Goal: Check status: Check status

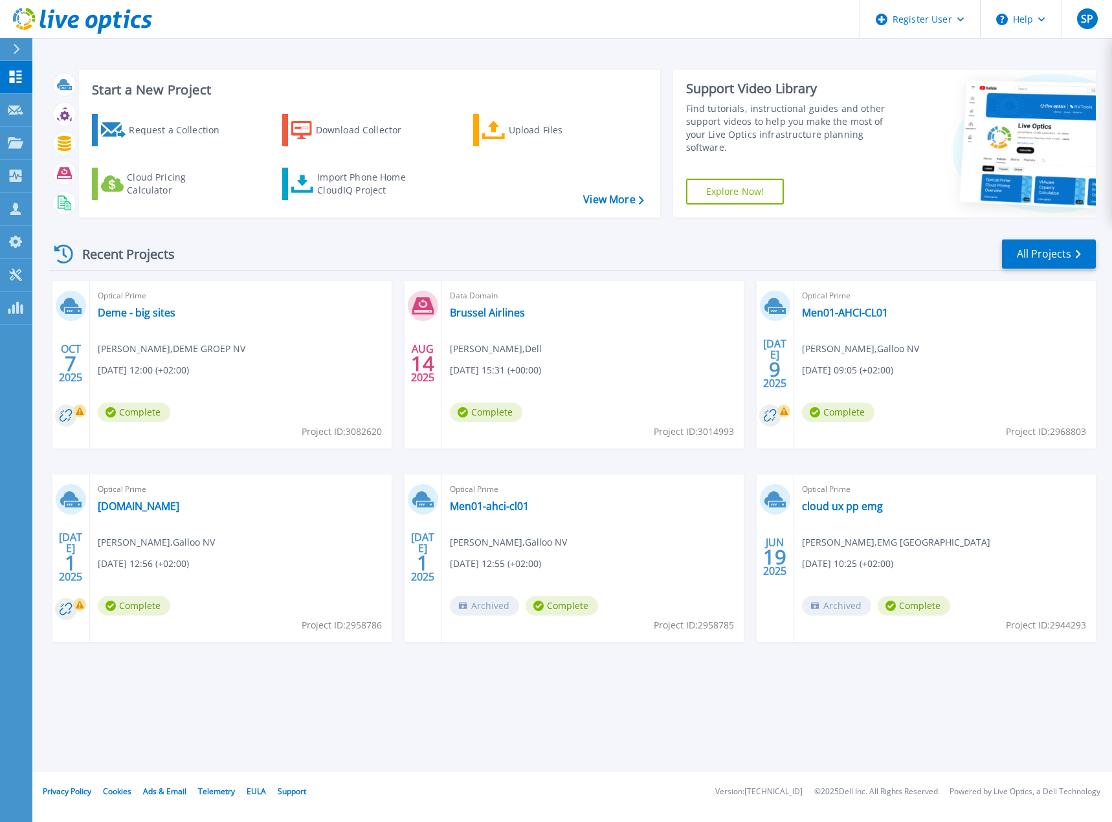
click at [502, 60] on div "Start a New Project Request a Collection Download Collector Upload Files Cloud …" at bounding box center [573, 144] width 1046 height 168
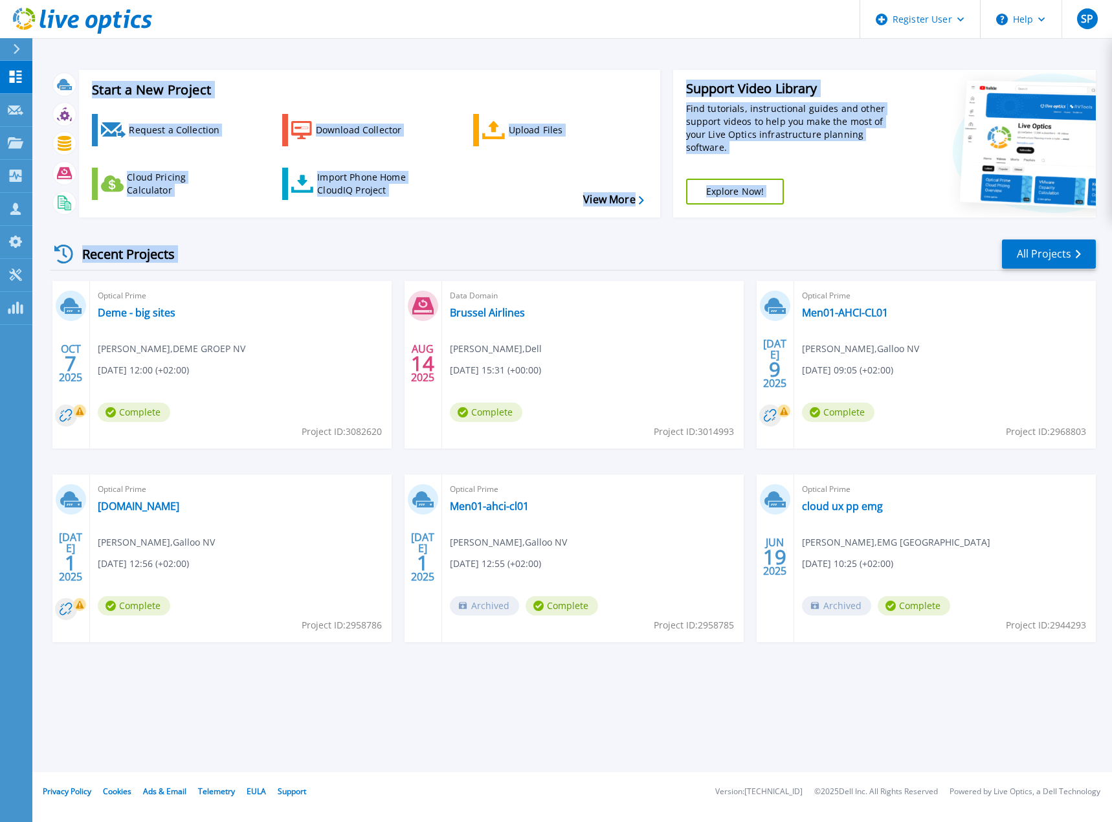
drag, startPoint x: 94, startPoint y: 55, endPoint x: 640, endPoint y: 257, distance: 581.7
click at [640, 257] on div "Start a New Project Request a Collection Download Collector Upload Files Cloud …" at bounding box center [571, 386] width 1079 height 772
click at [640, 257] on div "Recent Projects All Projects" at bounding box center [573, 254] width 1046 height 32
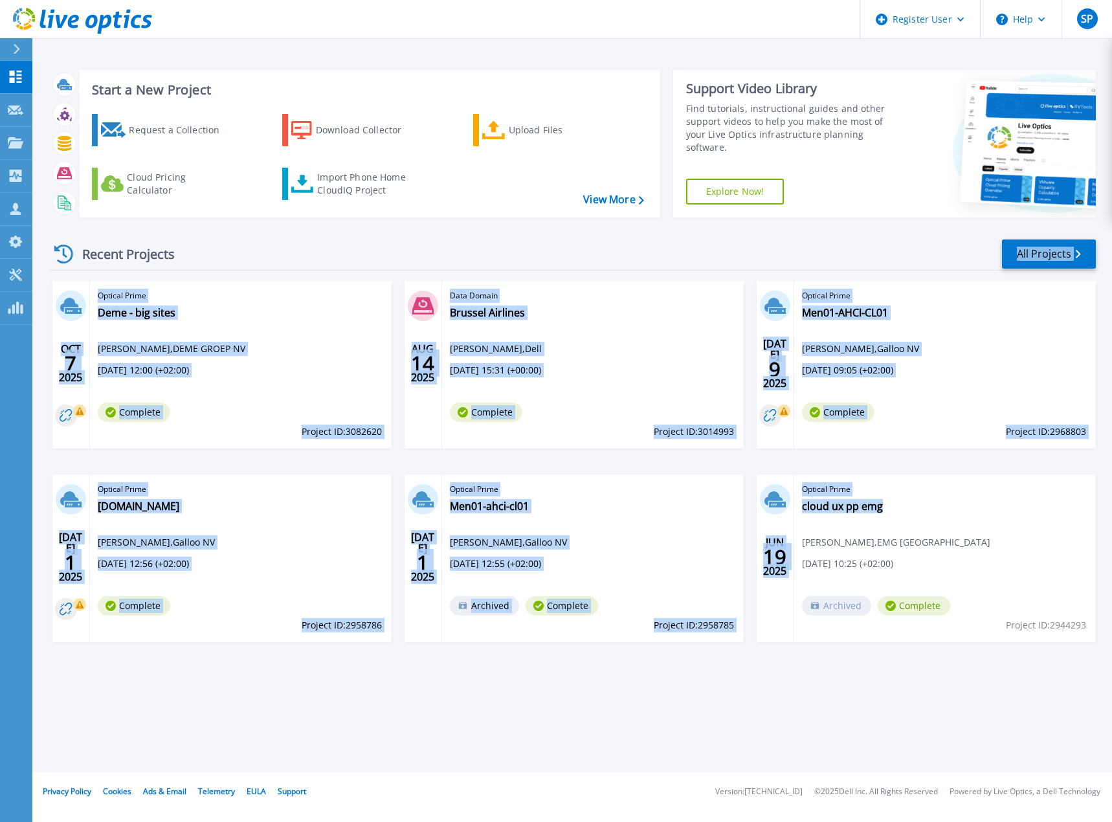
drag, startPoint x: 640, startPoint y: 257, endPoint x: 879, endPoint y: 691, distance: 495.5
click at [879, 691] on div "Start a New Project Request a Collection Download Collector Upload Files Cloud …" at bounding box center [571, 386] width 1079 height 772
click at [886, 691] on div "Start a New Project Request a Collection Download Collector Upload Files Cloud …" at bounding box center [571, 386] width 1079 height 772
drag, startPoint x: 985, startPoint y: 690, endPoint x: 179, endPoint y: 237, distance: 924.8
click at [179, 237] on div "Start a New Project Request a Collection Download Collector Upload Files Cloud …" at bounding box center [571, 386] width 1079 height 772
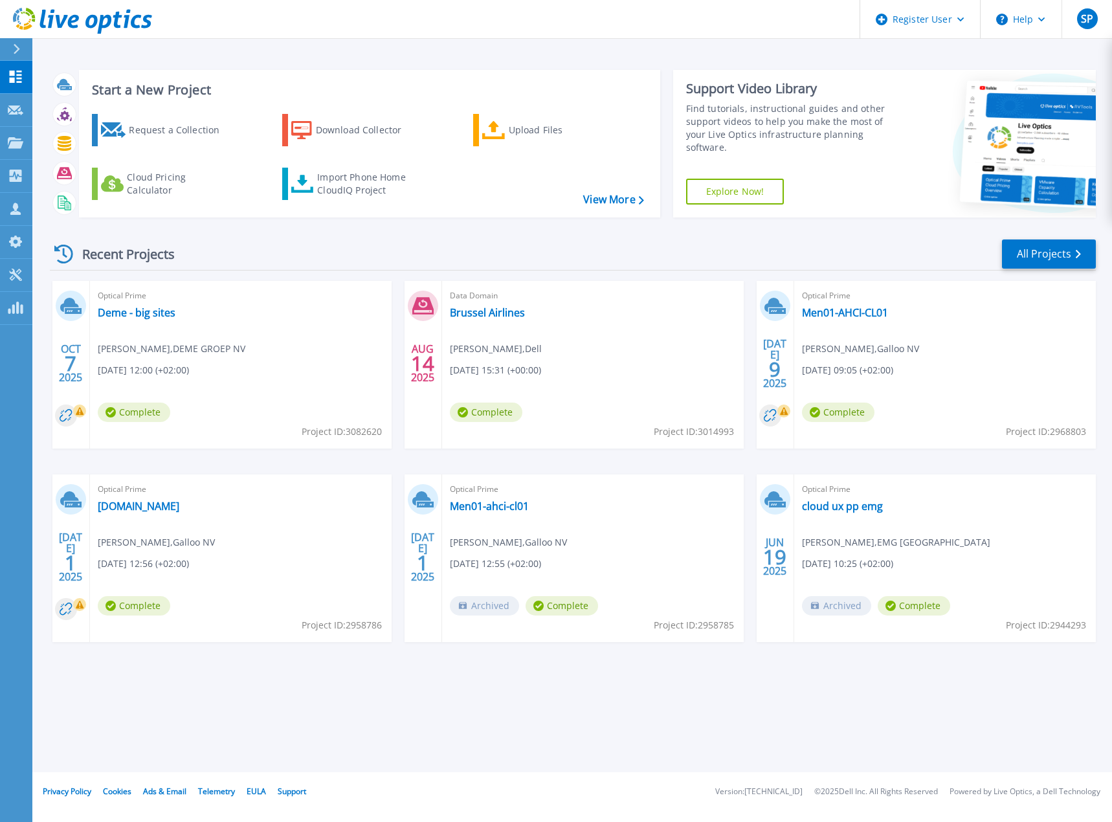
click at [179, 237] on div "Recent Projects All Projects OCT 7 2025 Optical Prime Deme - big sites Maarten …" at bounding box center [573, 453] width 1046 height 450
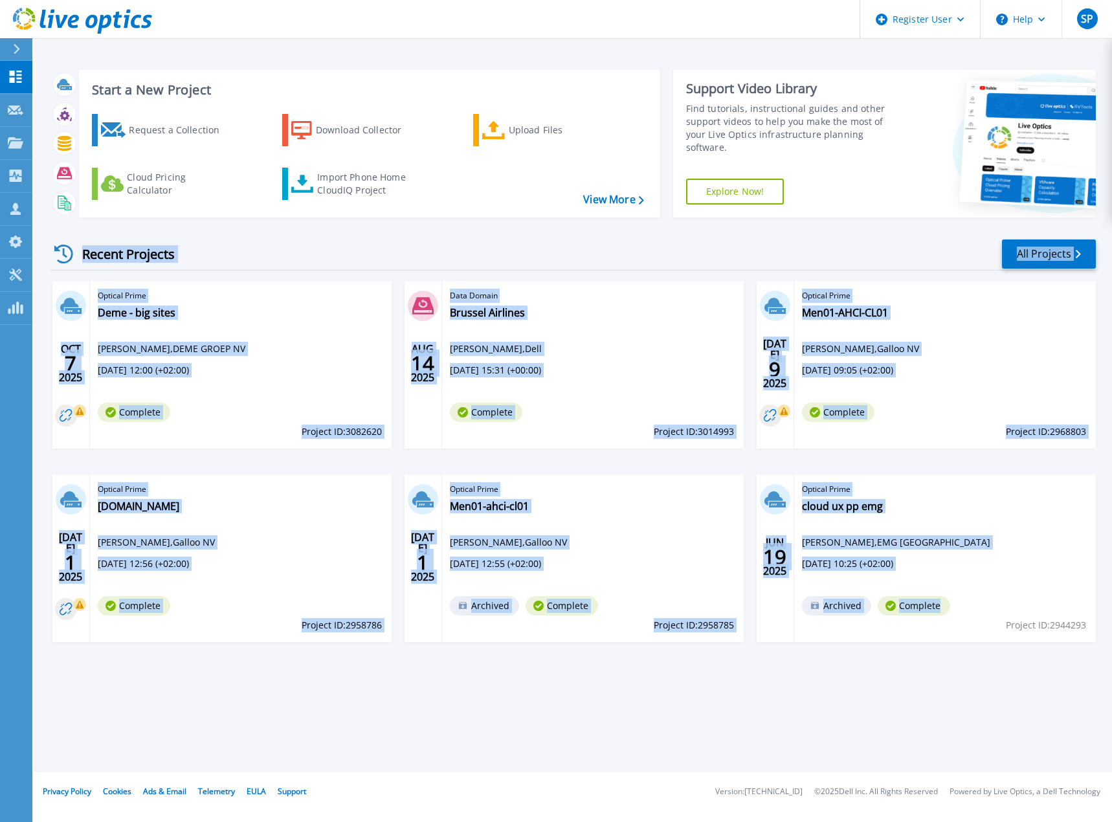
drag, startPoint x: 461, startPoint y: 423, endPoint x: 936, endPoint y: 612, distance: 510.8
click at [936, 612] on div "Recent Projects All Projects OCT 7 2025 Optical Prime Deme - big sites Maarten …" at bounding box center [573, 453] width 1046 height 450
click at [963, 649] on div "OCT 7 2025 Optical Prime Deme - big sites Maarten van Achte , DEME GROEP NV 10/…" at bounding box center [567, 474] width 1056 height 387
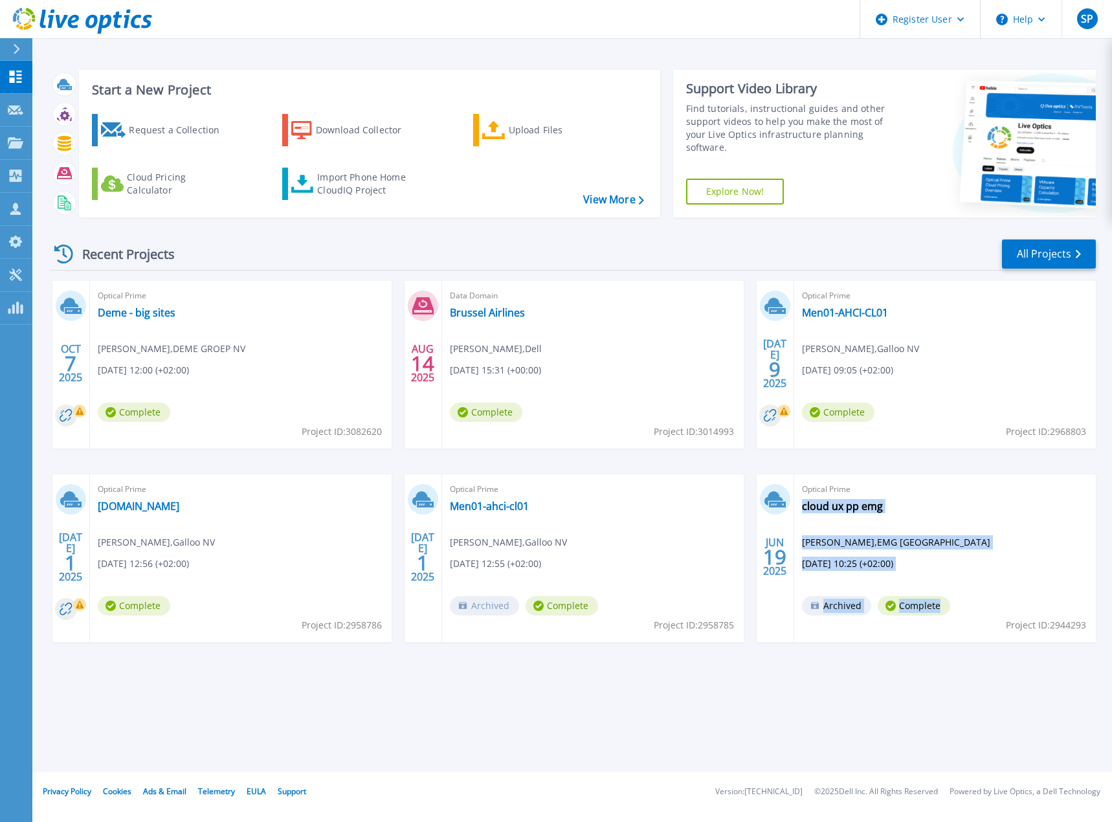
drag, startPoint x: 965, startPoint y: 658, endPoint x: 941, endPoint y: 616, distance: 48.4
click at [941, 616] on div "OCT 7 2025 Optical Prime Deme - big sites Maarten van Achte , DEME GROEP NV 10/…" at bounding box center [567, 474] width 1056 height 387
click at [949, 668] on div "OCT 7 2025 Optical Prime Deme - big sites Maarten van Achte , DEME GROEP NV 10/…" at bounding box center [567, 474] width 1056 height 387
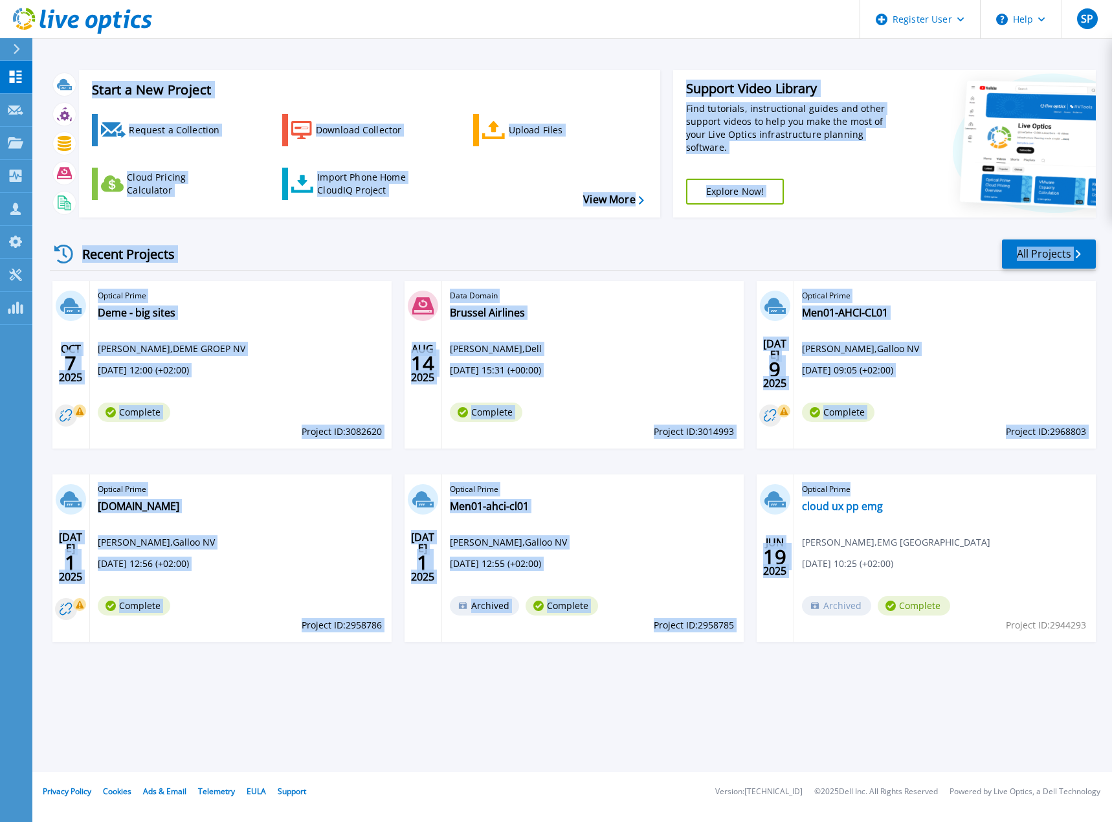
drag, startPoint x: 1101, startPoint y: 643, endPoint x: 56, endPoint y: 59, distance: 1197.0
click at [56, 59] on div "Start a New Project Request a Collection Download Collector Upload Files Cloud …" at bounding box center [571, 386] width 1079 height 772
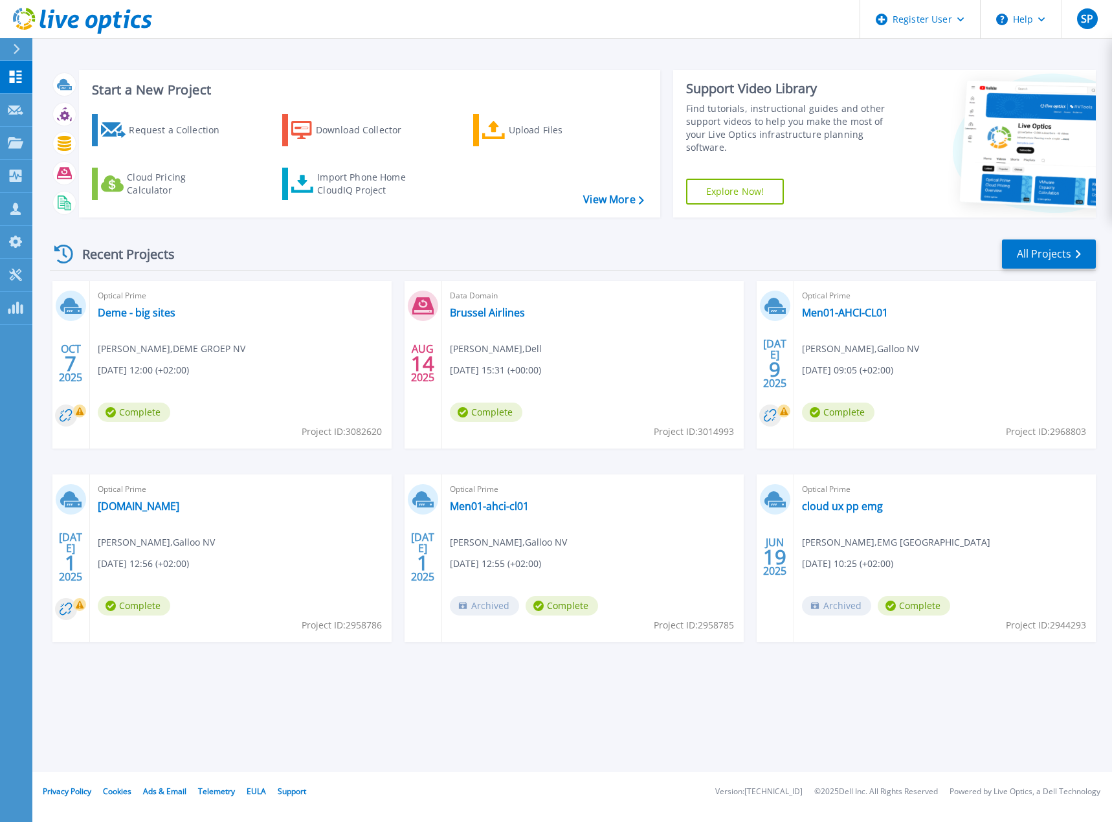
click at [56, 59] on div "Start a New Project Request a Collection Download Collector Upload Files Cloud …" at bounding box center [571, 386] width 1079 height 772
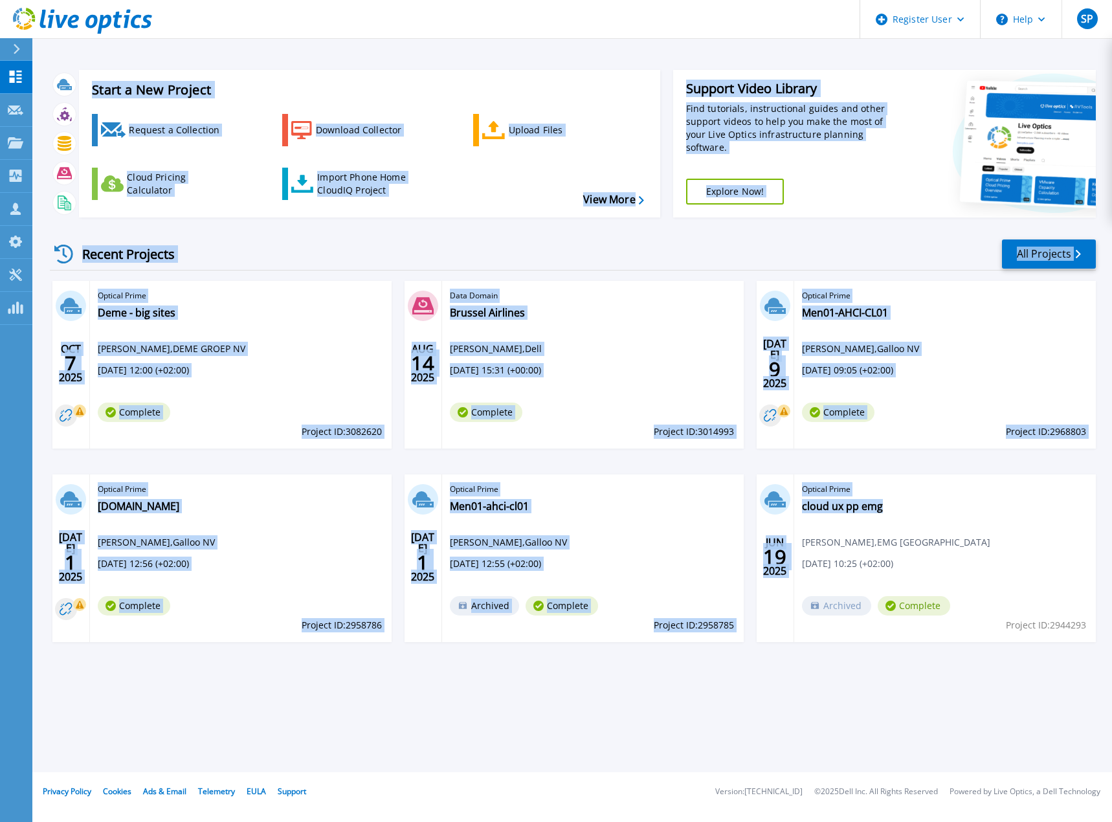
drag, startPoint x: 61, startPoint y: 56, endPoint x: 932, endPoint y: 696, distance: 1080.9
click at [932, 696] on div "Start a New Project Request a Collection Download Collector Upload Files Cloud …" at bounding box center [571, 386] width 1079 height 772
click at [507, 681] on div "Start a New Project Request a Collection Download Collector Upload Files Cloud …" at bounding box center [571, 386] width 1079 height 772
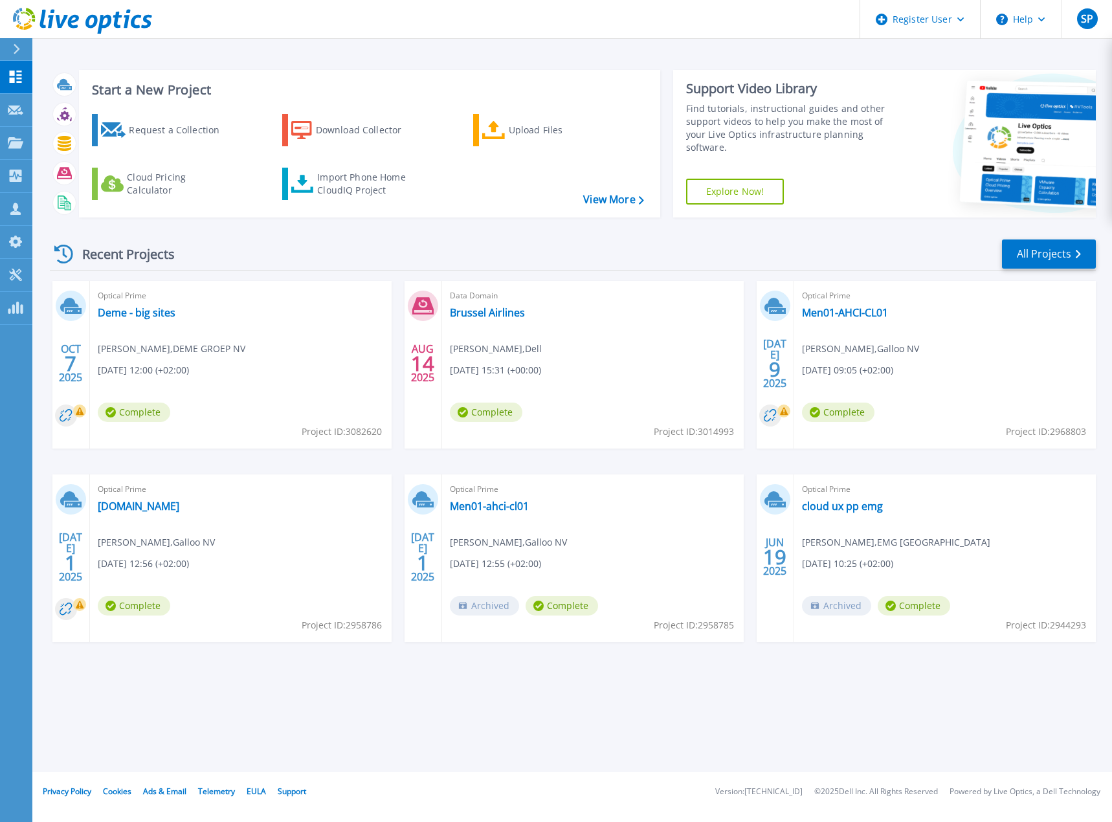
click at [503, 49] on div "Start a New Project Request a Collection Download Collector Upload Files Cloud …" at bounding box center [571, 386] width 1079 height 772
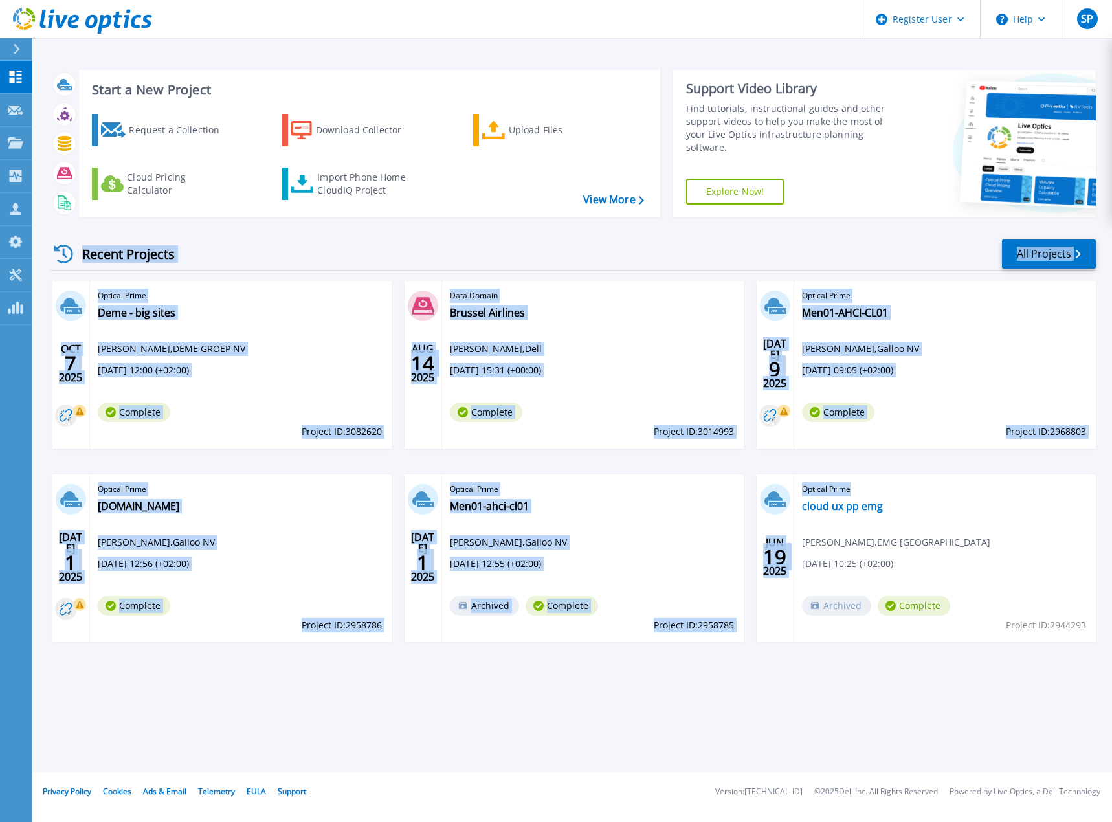
drag, startPoint x: 1006, startPoint y: 669, endPoint x: 313, endPoint y: 231, distance: 820.5
click at [313, 231] on div "Recent Projects All Projects OCT 7 2025 Optical Prime Deme - big sites Maarten …" at bounding box center [573, 453] width 1046 height 450
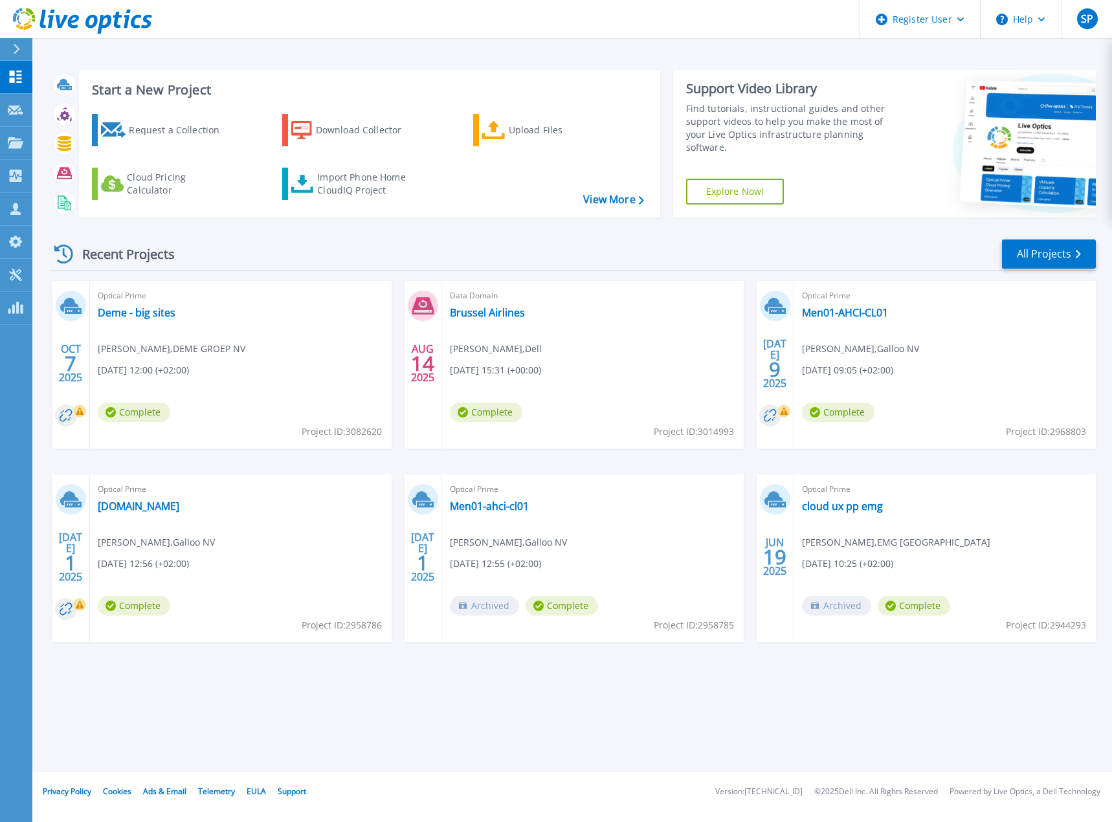
click at [313, 231] on div "Recent Projects All Projects OCT 7 2025 Optical Prime Deme - big sites Maarten …" at bounding box center [573, 453] width 1046 height 450
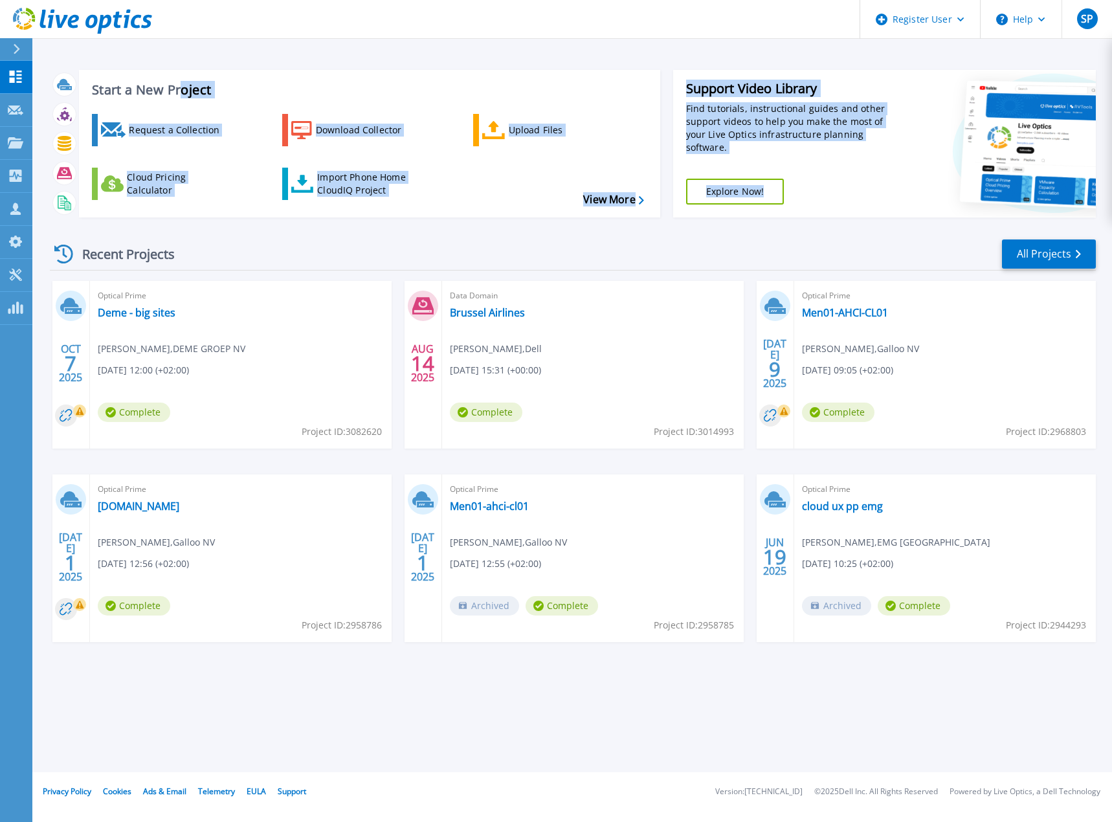
drag, startPoint x: 181, startPoint y: 58, endPoint x: 252, endPoint y: 256, distance: 210.4
click at [252, 256] on div "Start a New Project Request a Collection Download Collector Upload Files Cloud …" at bounding box center [571, 386] width 1079 height 772
click at [252, 256] on div "Recent Projects All Projects" at bounding box center [573, 254] width 1046 height 32
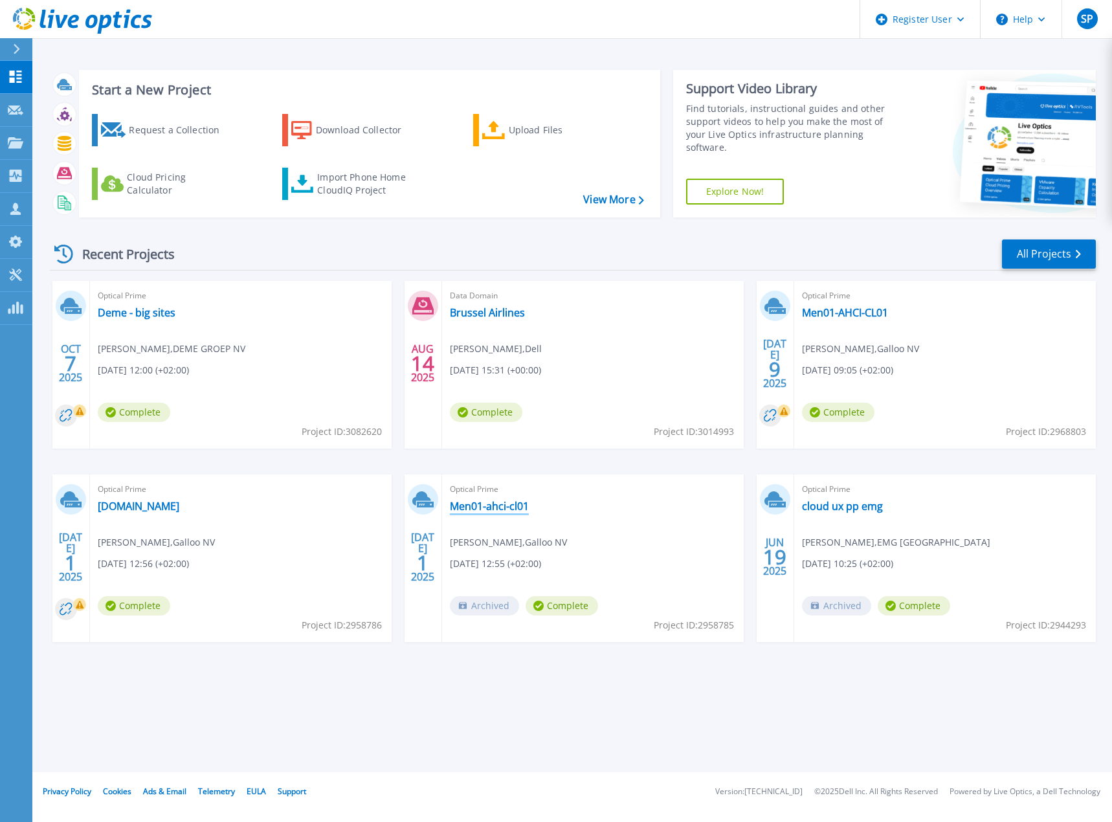
click at [502, 512] on link "Men01-ahci-cl01" at bounding box center [489, 506] width 79 height 13
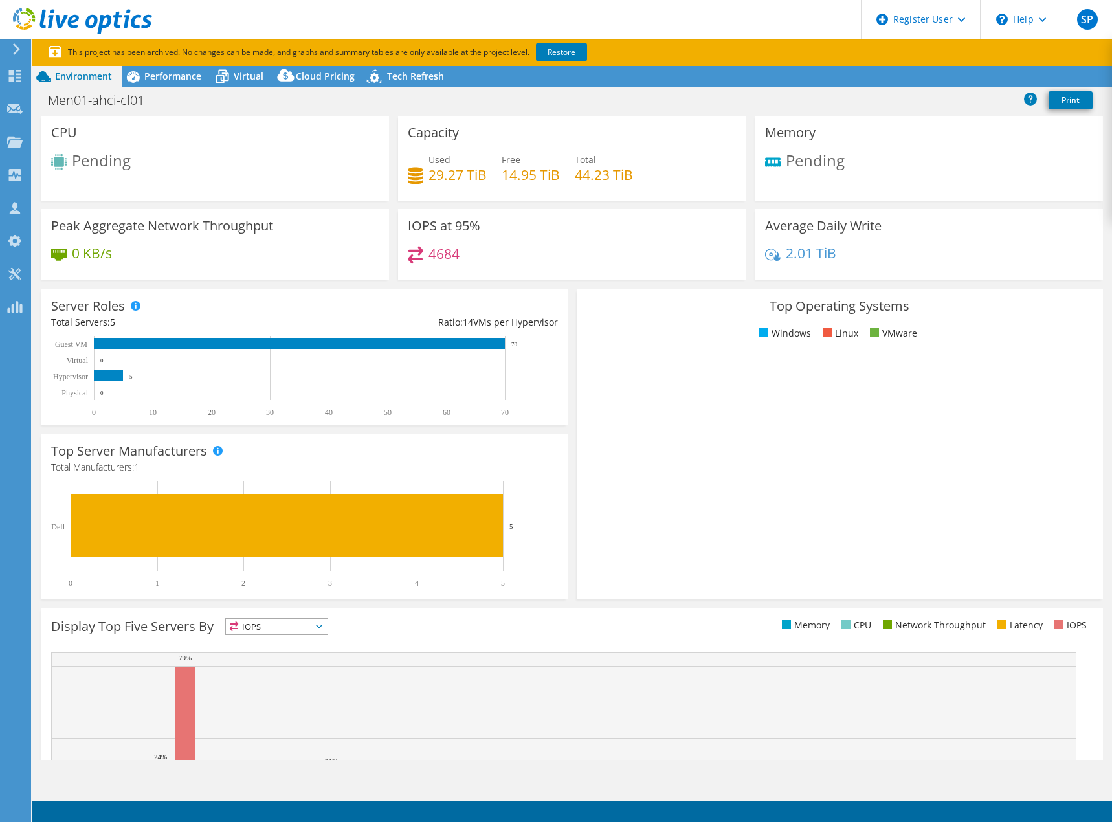
select select "USD"
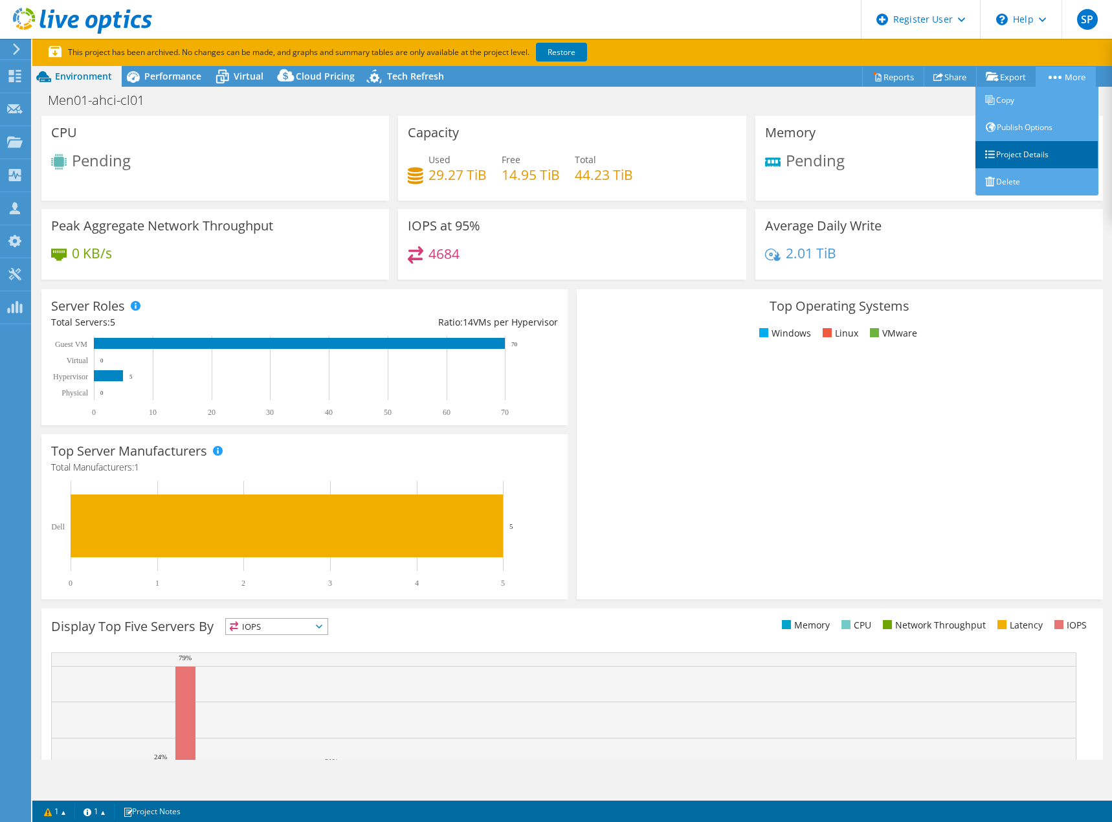
click at [1023, 159] on link "Project Details" at bounding box center [1036, 154] width 123 height 27
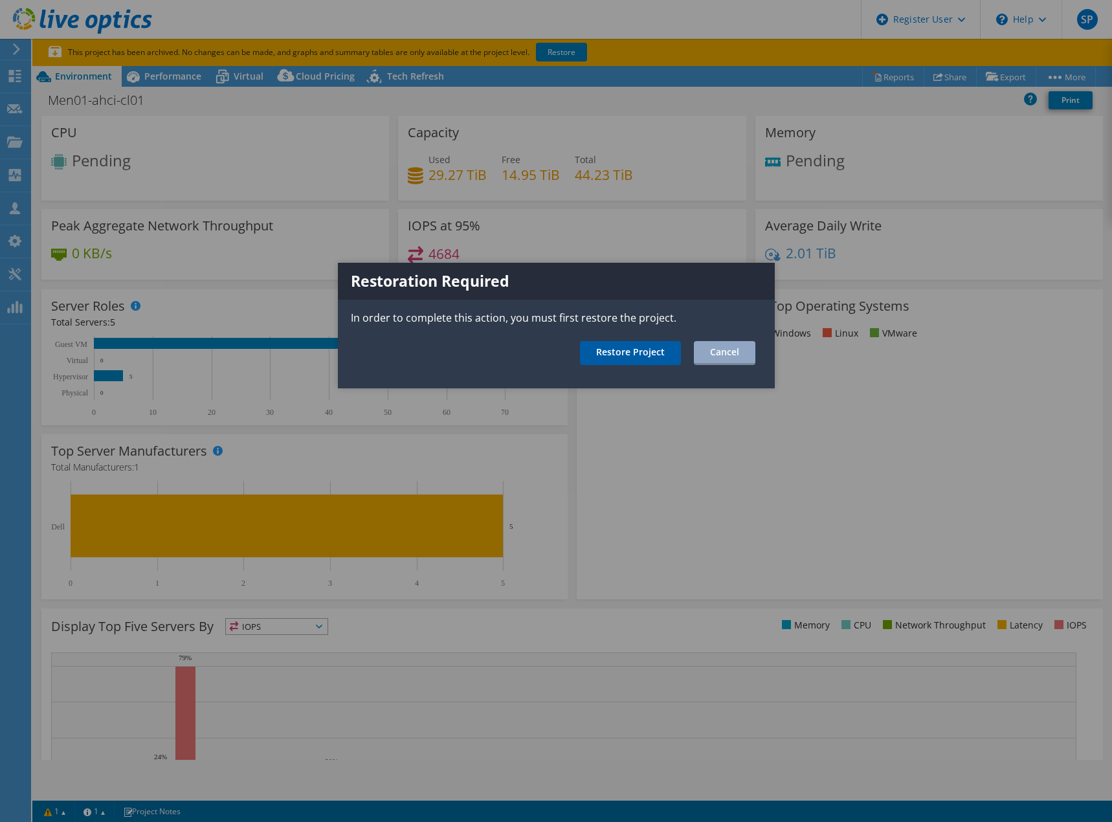
click at [612, 354] on link "Restore Project" at bounding box center [630, 353] width 101 height 24
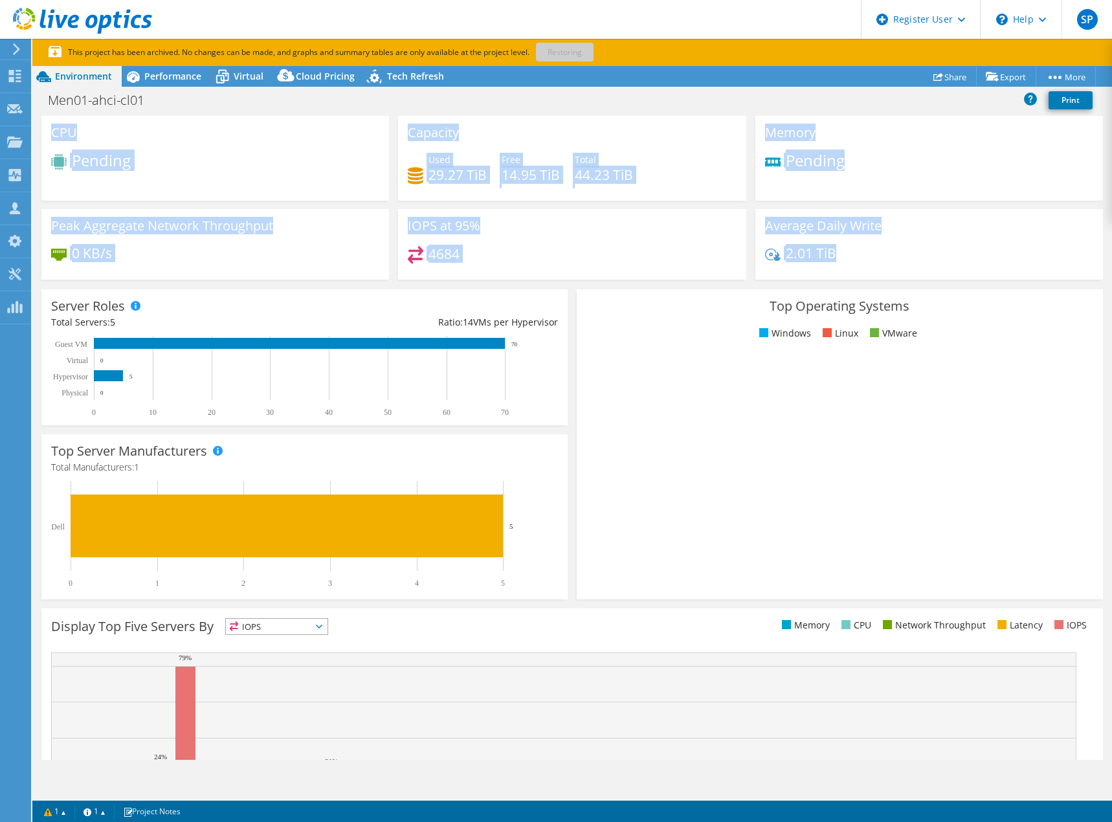
drag, startPoint x: 54, startPoint y: 135, endPoint x: 839, endPoint y: 254, distance: 794.0
click at [839, 254] on div "CPU Pending Capacity Used 29.27 TiB Free 14.95 TiB Total 44.23 TiB Memory Pendi…" at bounding box center [572, 202] width 1070 height 172
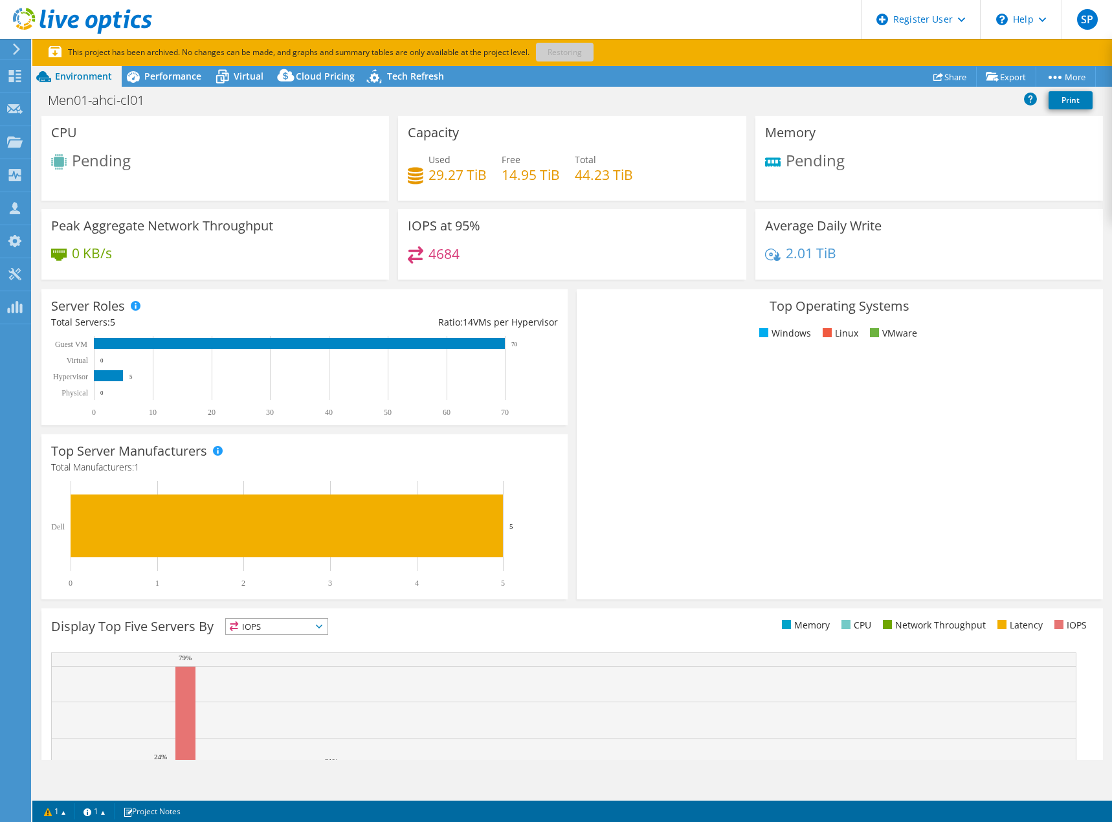
click at [839, 254] on div "2.01 TiB" at bounding box center [929, 259] width 328 height 27
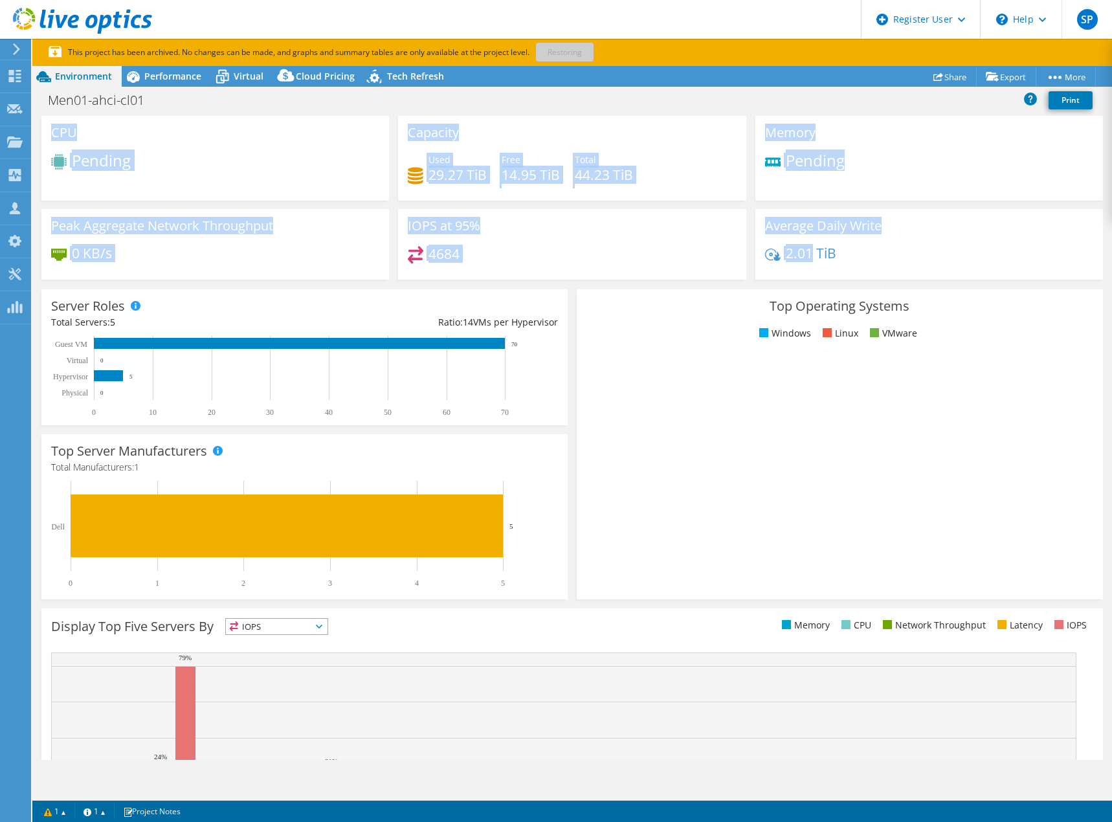
drag, startPoint x: 52, startPoint y: 135, endPoint x: 804, endPoint y: 254, distance: 760.6
click at [804, 254] on div "CPU Pending Capacity Used 29.27 TiB Free 14.95 TiB Total 44.23 TiB Memory Pendi…" at bounding box center [572, 202] width 1070 height 172
click at [804, 254] on h4 "2.01 TiB" at bounding box center [811, 253] width 50 height 14
drag, startPoint x: 855, startPoint y: 261, endPoint x: 43, endPoint y: 130, distance: 822.6
click at [43, 130] on div "CPU Pending Capacity Used 29.27 TiB Free 14.95 TiB Total 44.23 TiB Memory Pendi…" at bounding box center [572, 202] width 1070 height 172
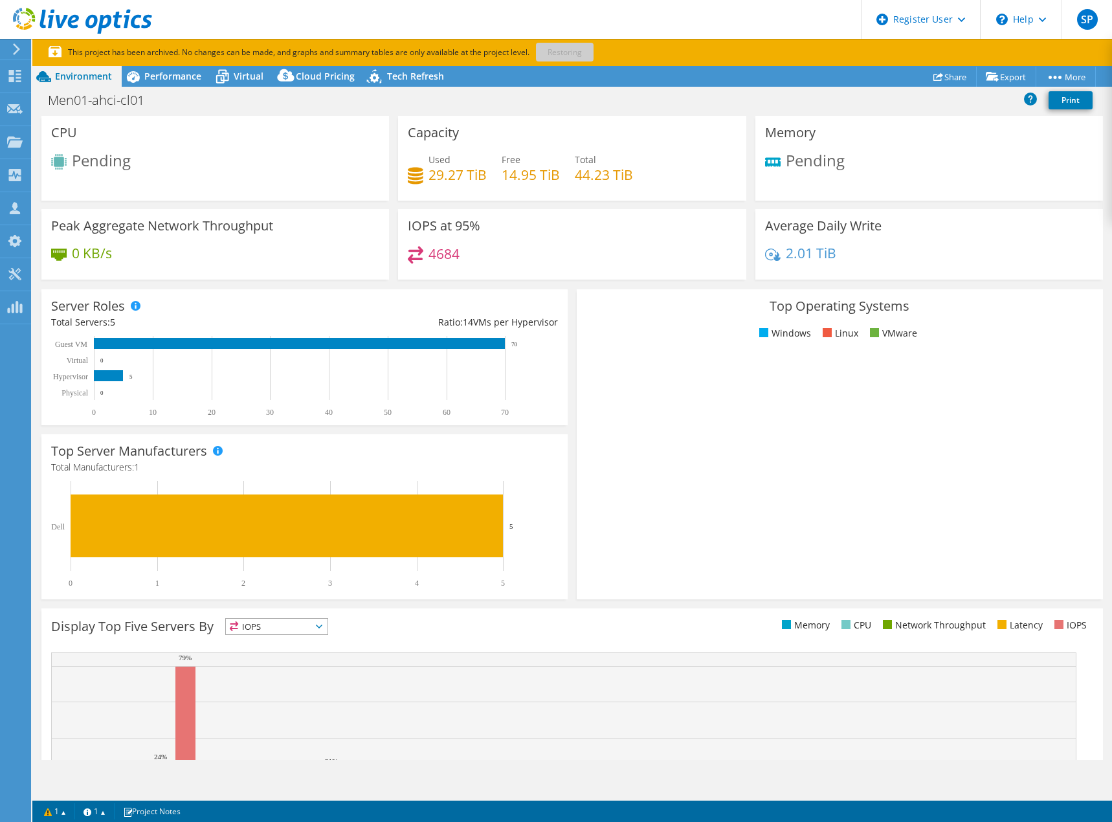
click at [49, 132] on div "CPU Pending" at bounding box center [214, 158] width 347 height 85
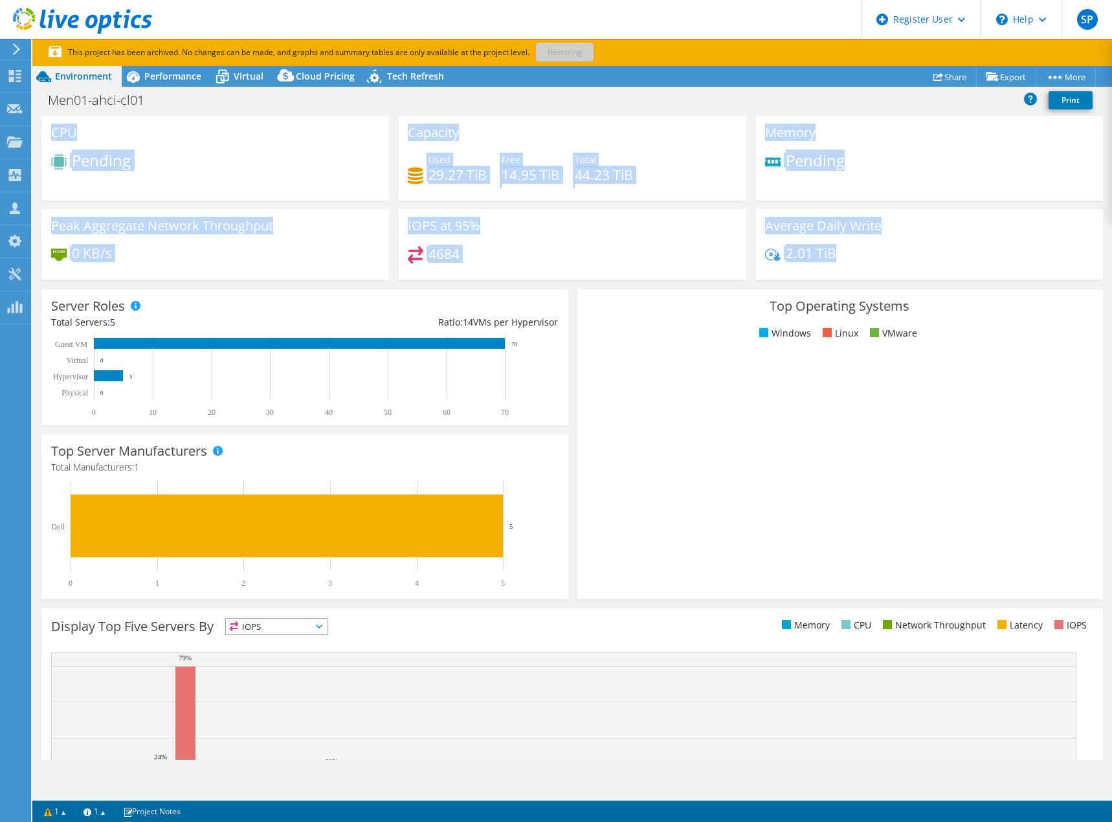
drag, startPoint x: 51, startPoint y: 133, endPoint x: 851, endPoint y: 250, distance: 808.5
click at [851, 250] on div "CPU Pending Capacity Used 29.27 TiB Free 14.95 TiB Total 44.23 TiB Memory Pendi…" at bounding box center [572, 202] width 1070 height 172
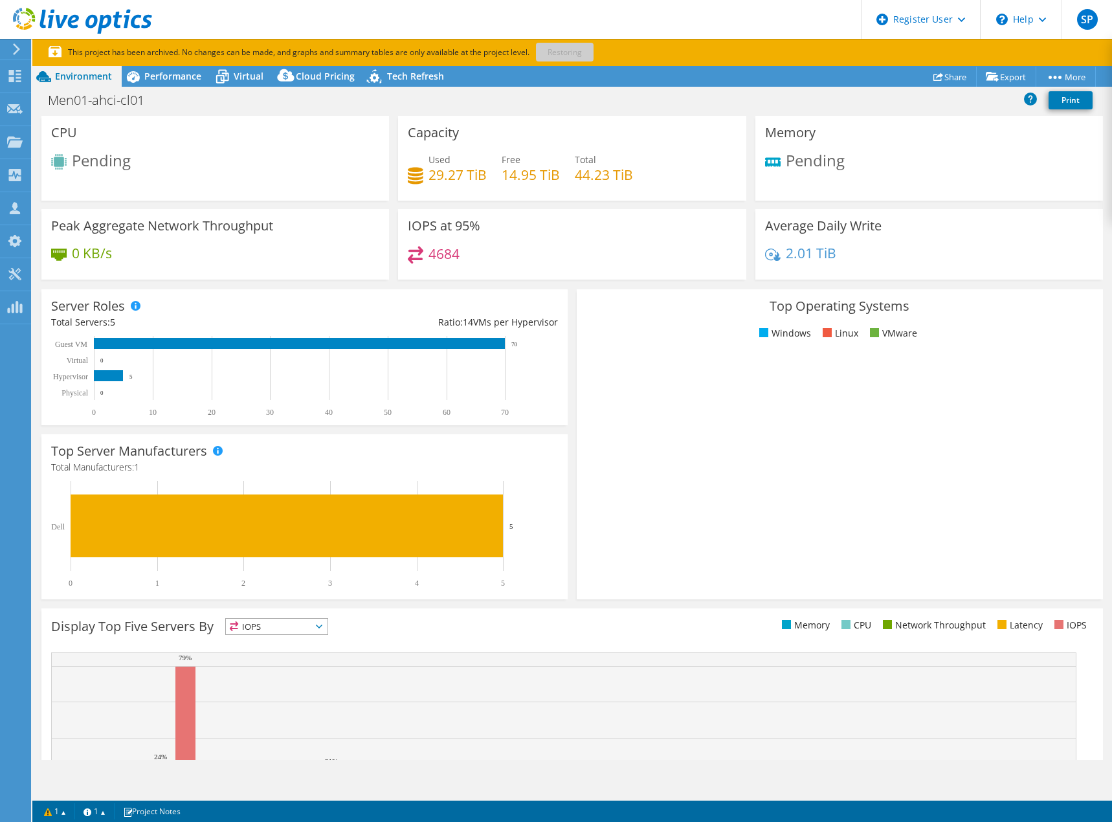
click at [851, 250] on div "2.01 TiB" at bounding box center [929, 259] width 328 height 27
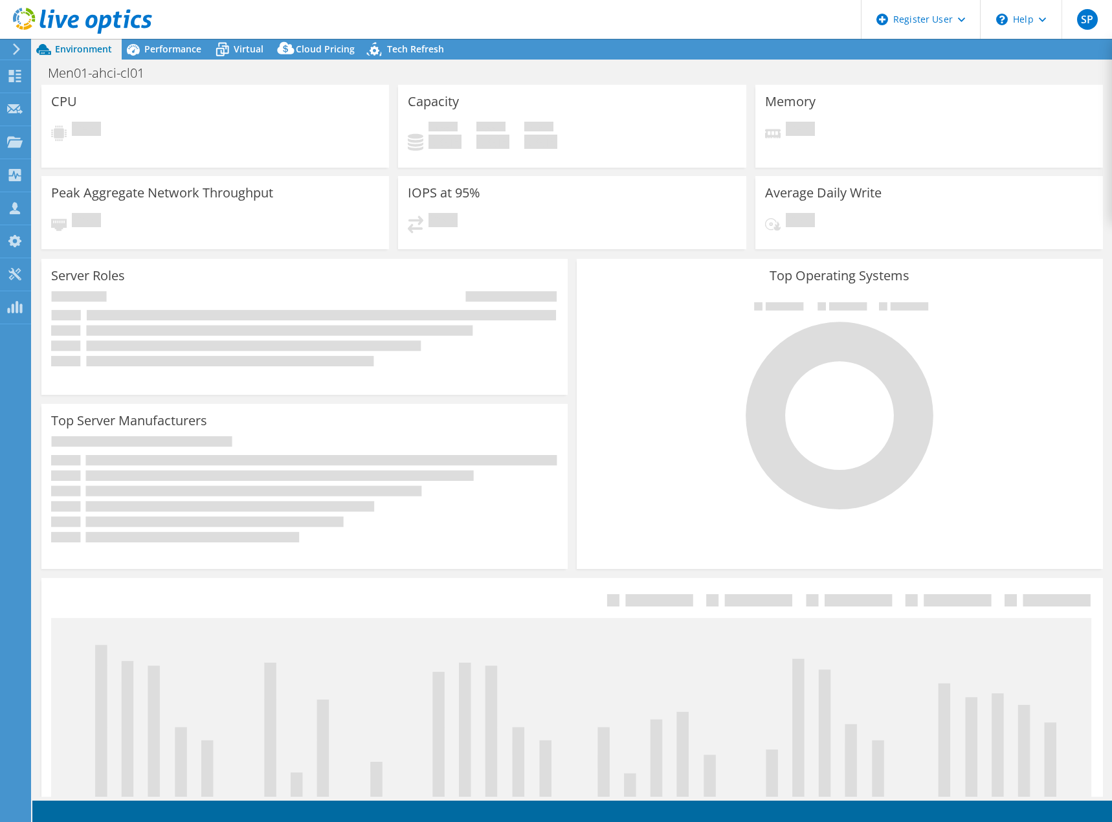
select select "USD"
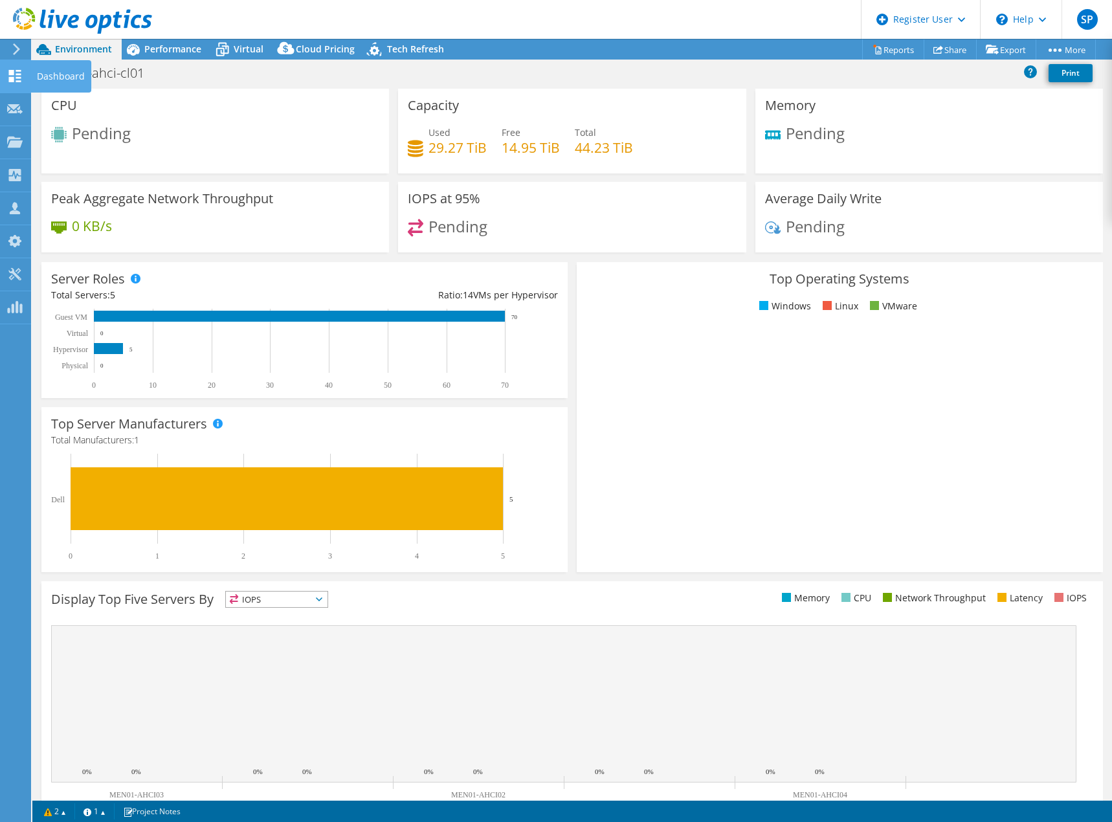
click at [19, 78] on use at bounding box center [15, 76] width 12 height 12
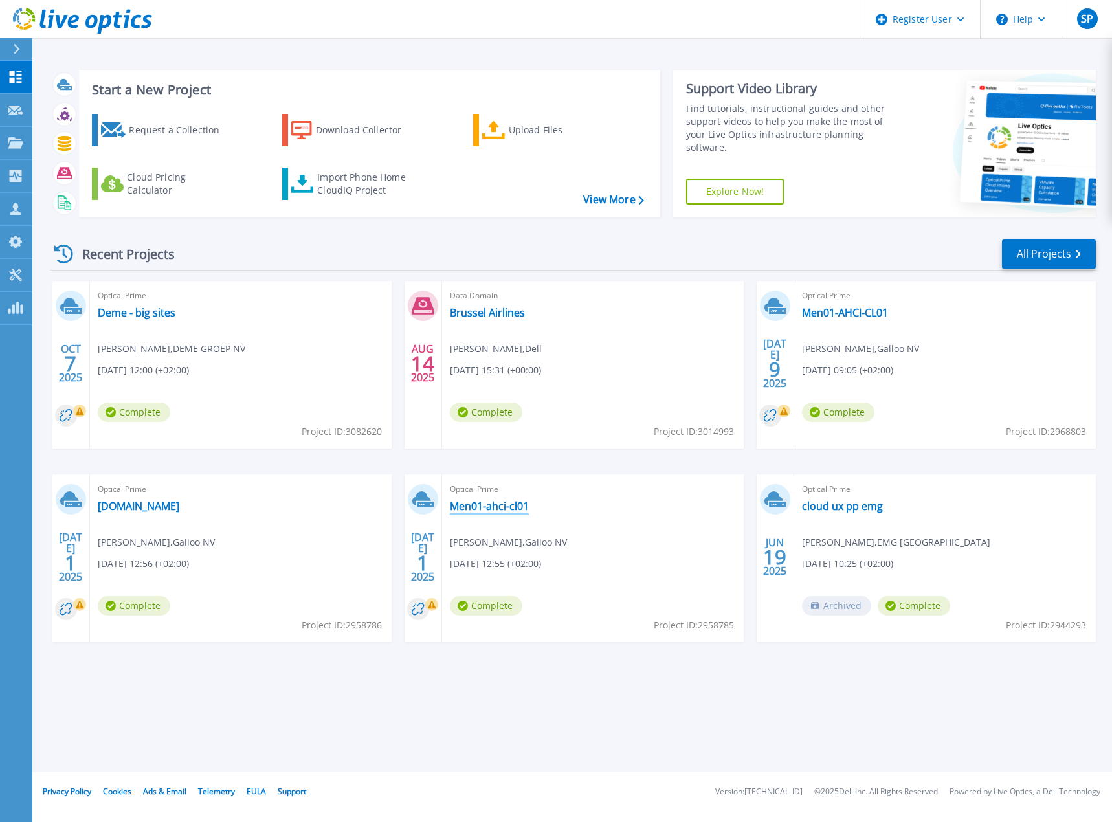
click at [489, 505] on link "Men01-ahci-cl01" at bounding box center [489, 506] width 79 height 13
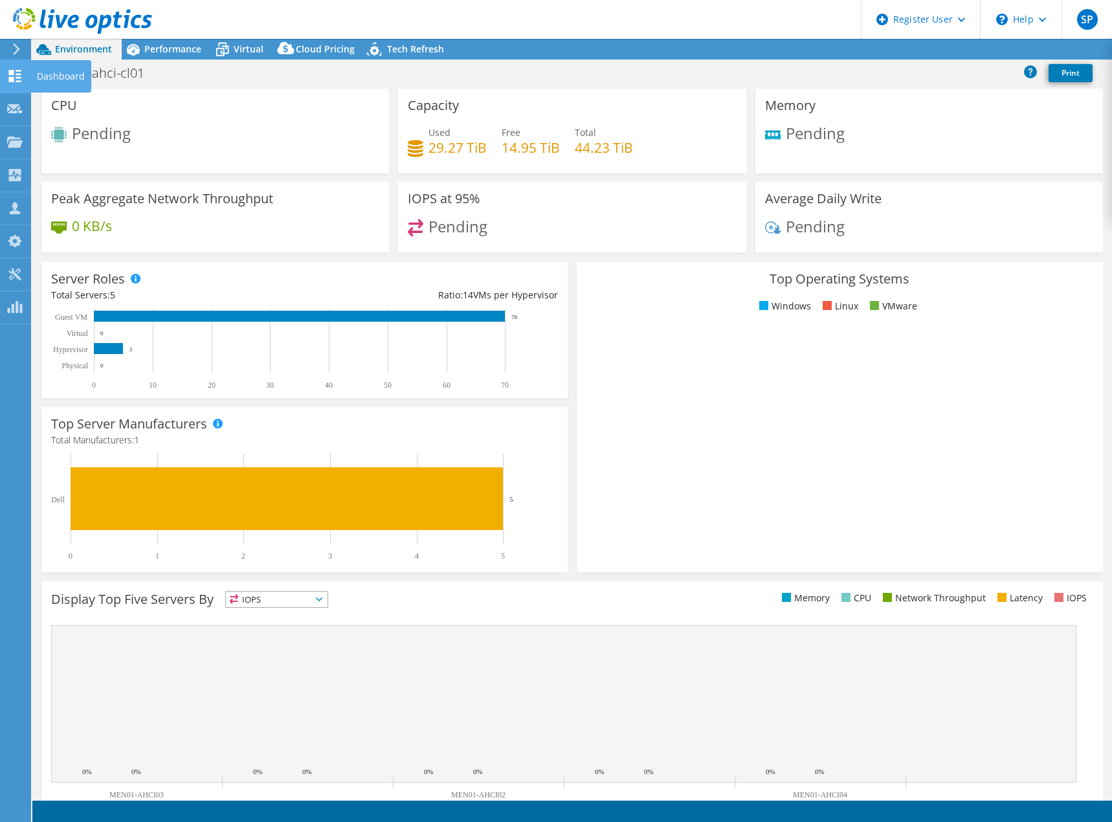
click at [17, 70] on icon at bounding box center [15, 76] width 16 height 12
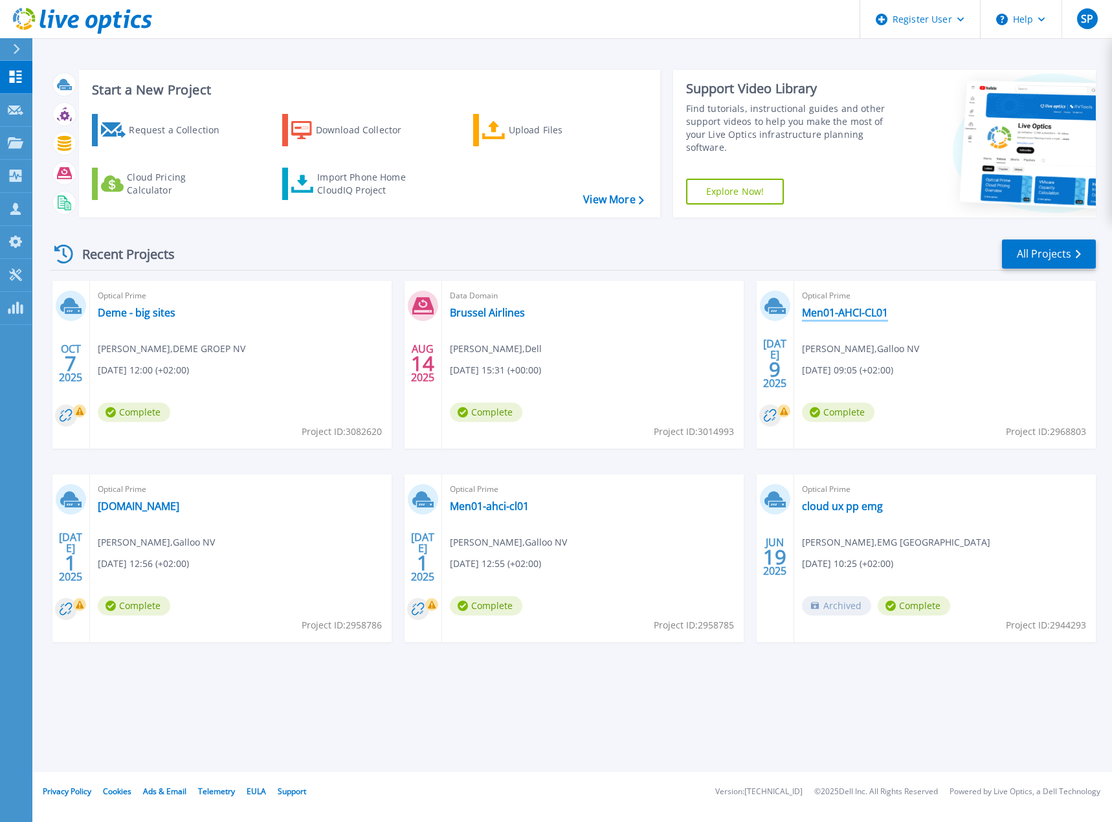
click at [837, 317] on link "Men01-AHCI-CL01" at bounding box center [845, 312] width 86 height 13
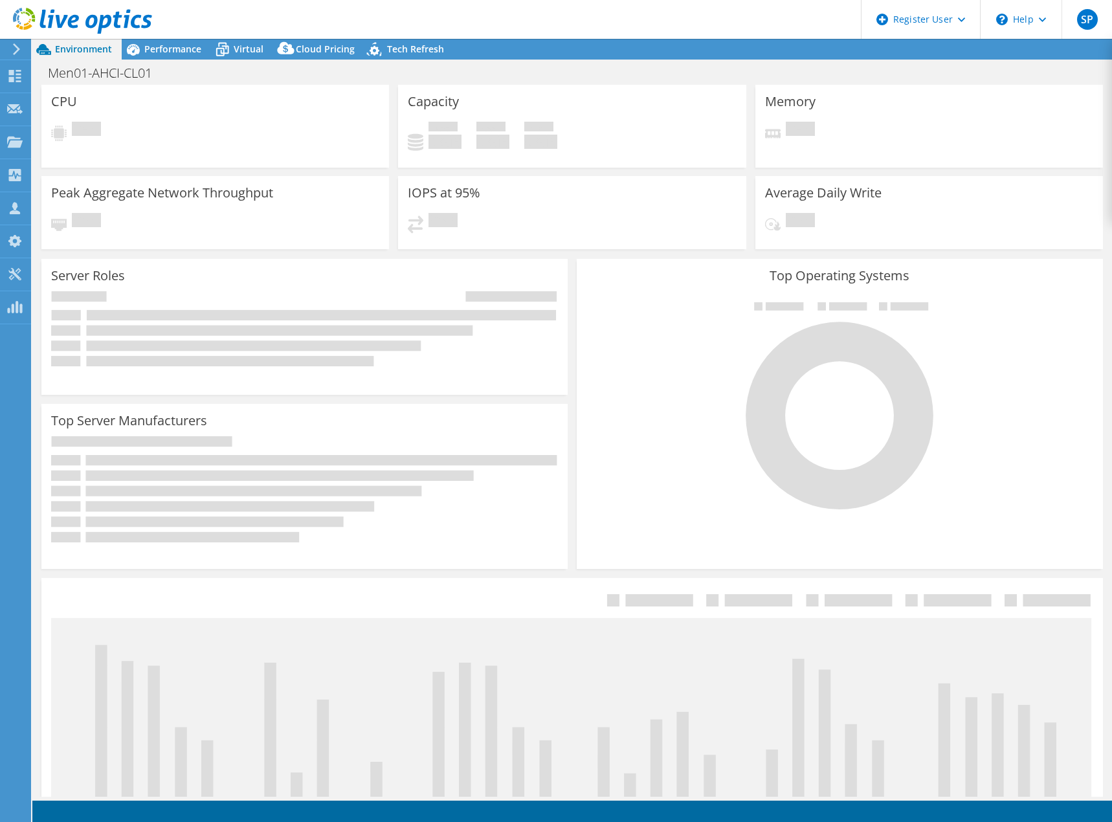
select select "EUFrankfurt"
select select "EUR"
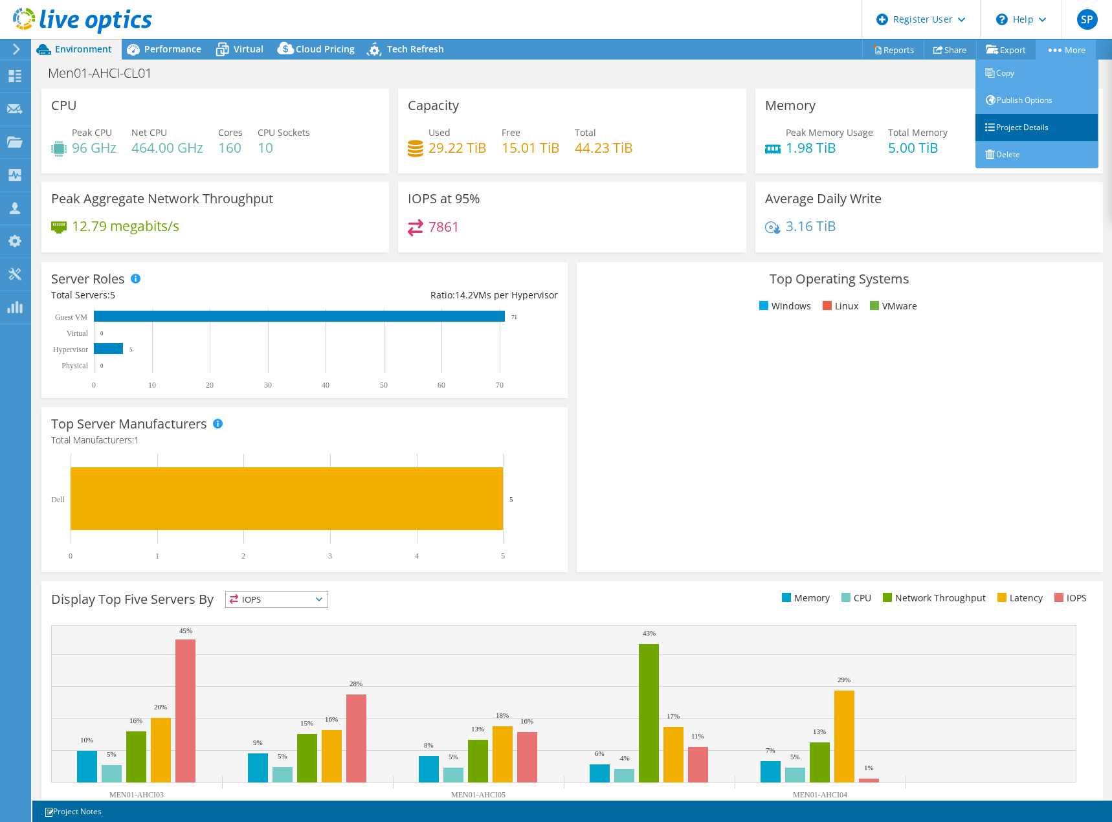
click at [1004, 124] on link "Project Details" at bounding box center [1036, 127] width 123 height 27
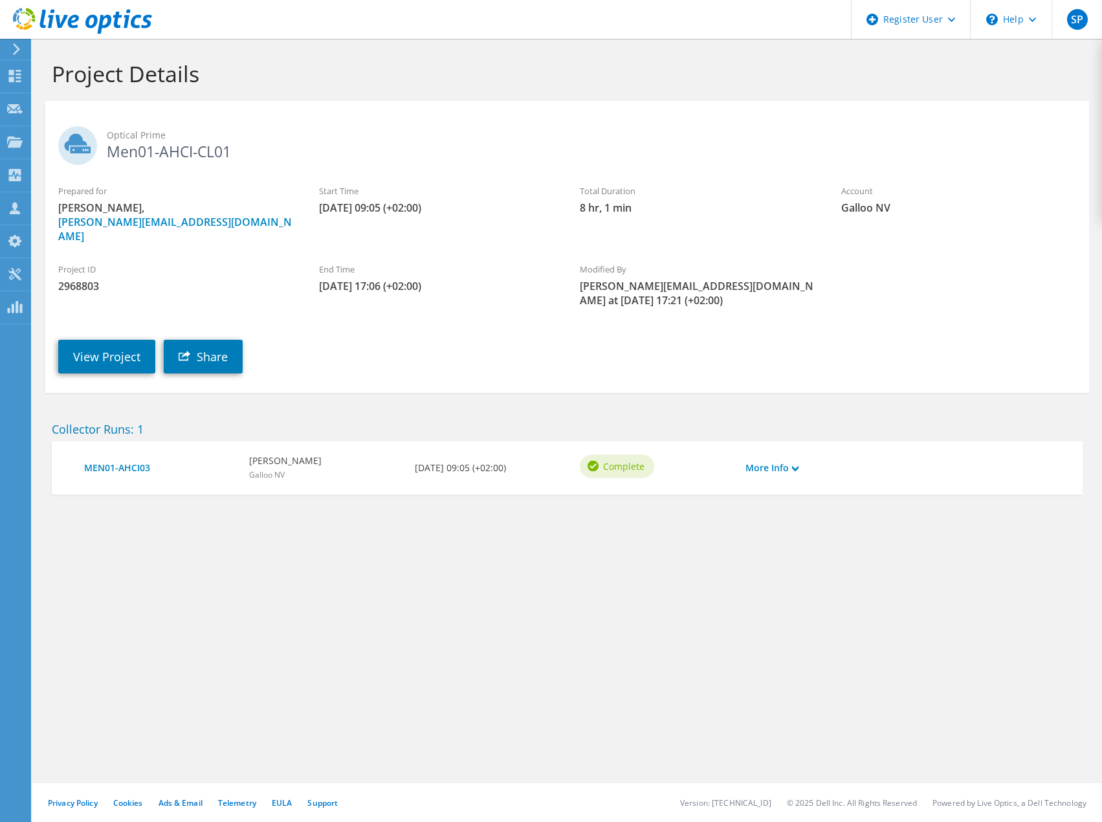
click at [89, 279] on span "2968803" at bounding box center [175, 286] width 235 height 14
copy span "2968803"
click at [85, 340] on link "View Project" at bounding box center [106, 357] width 97 height 34
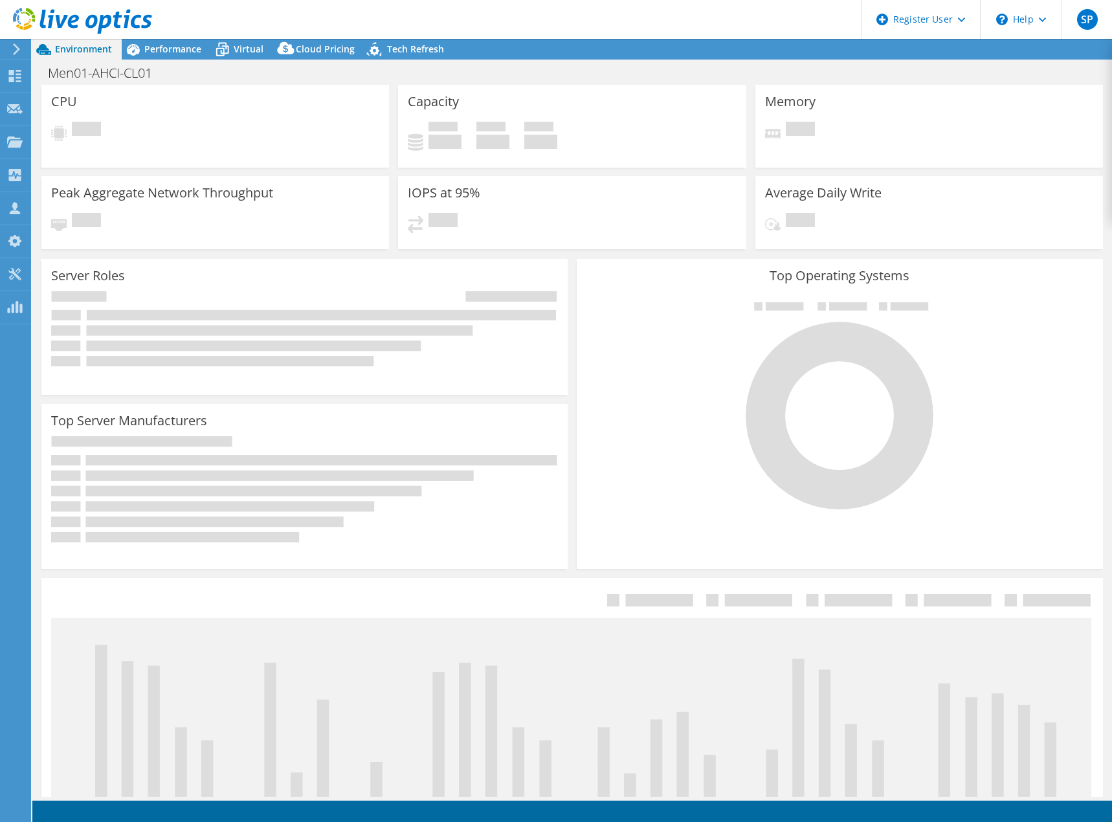
select select "EUFrankfurt"
select select "EUR"
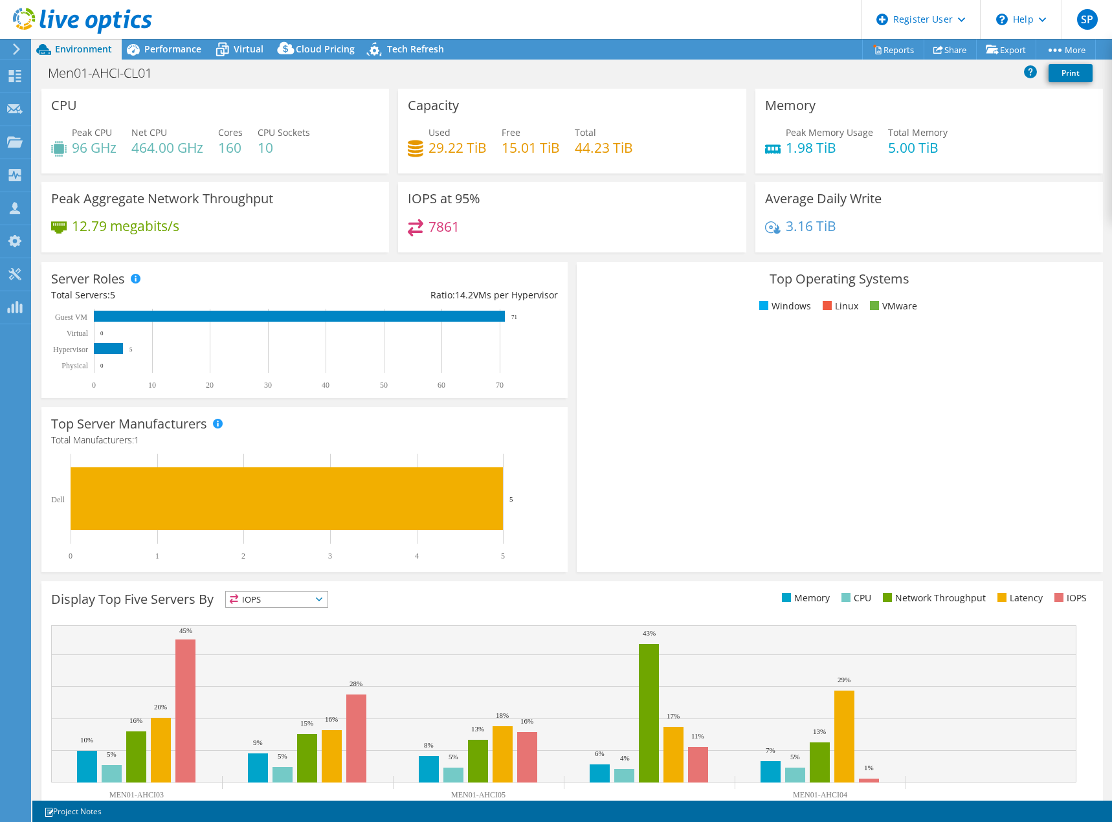
click at [705, 163] on div "Used 29.22 TiB Free 15.01 TiB Total 44.23 TiB" at bounding box center [572, 147] width 328 height 42
drag, startPoint x: 830, startPoint y: 149, endPoint x: 758, endPoint y: 111, distance: 81.6
click at [758, 111] on div "Memory Peak Memory Usage 1.98 TiB Total Memory 5.00 TiB" at bounding box center [928, 131] width 347 height 85
click at [765, 111] on h3 "Memory" at bounding box center [790, 105] width 50 height 14
drag, startPoint x: 758, startPoint y: 111, endPoint x: 830, endPoint y: 151, distance: 82.3
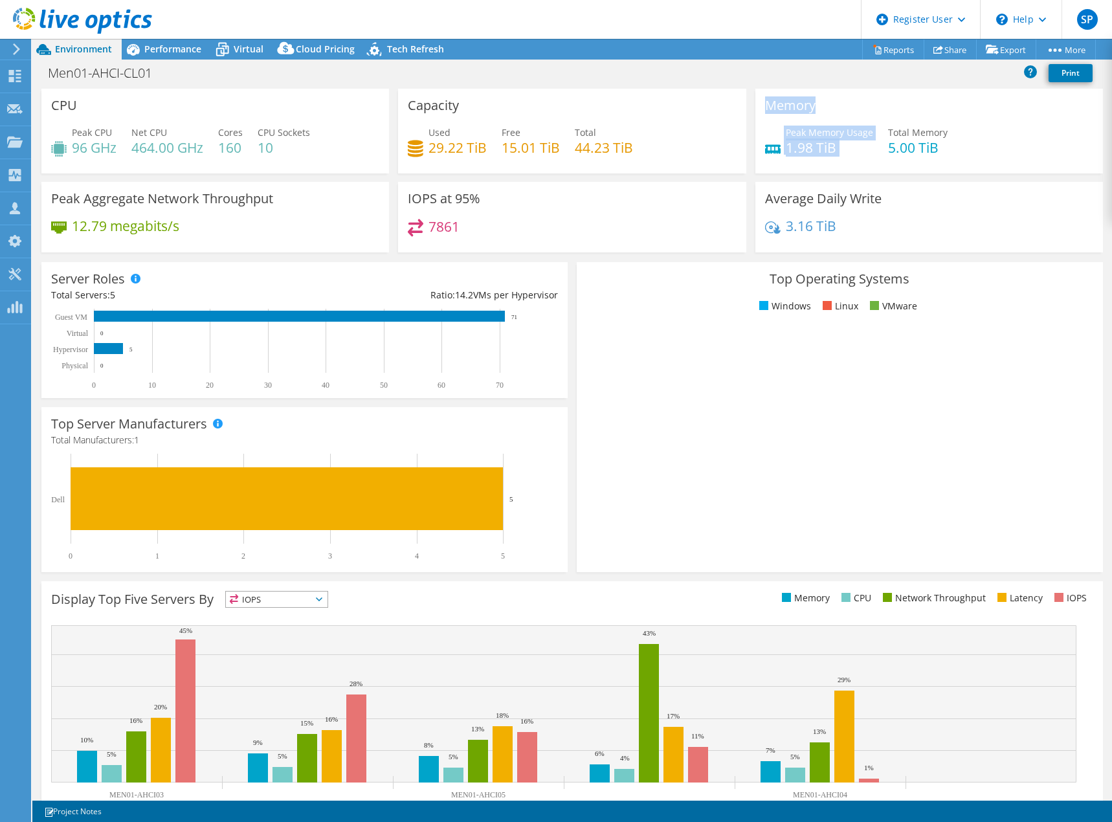
click at [830, 151] on div "Memory Peak Memory Usage 1.98 TiB Total Memory 5.00 TiB" at bounding box center [928, 131] width 347 height 85
click at [830, 151] on h4 "1.98 TiB" at bounding box center [829, 147] width 87 height 14
